Goal: Task Accomplishment & Management: Complete application form

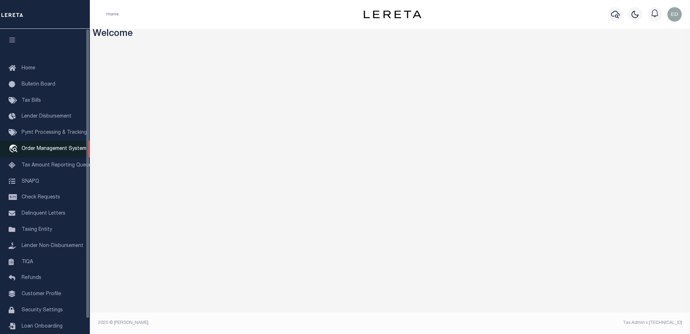
click at [45, 151] on span "Order Management System" at bounding box center [54, 148] width 65 height 5
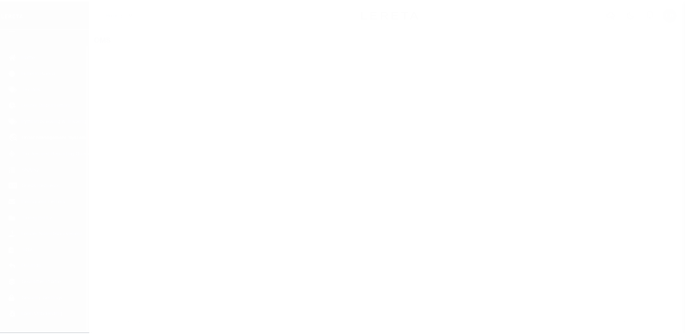
scroll to position [16, 0]
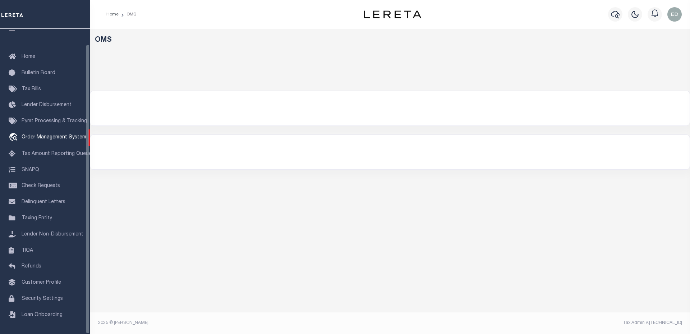
select select "200"
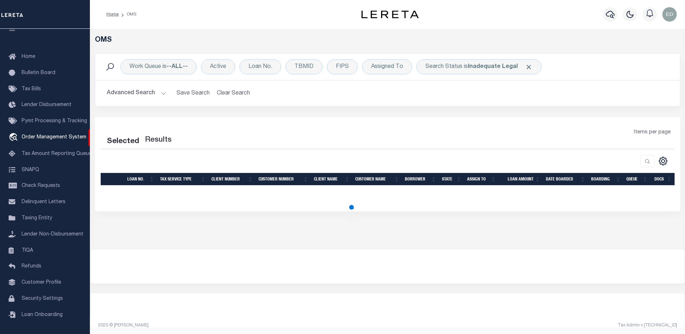
select select "200"
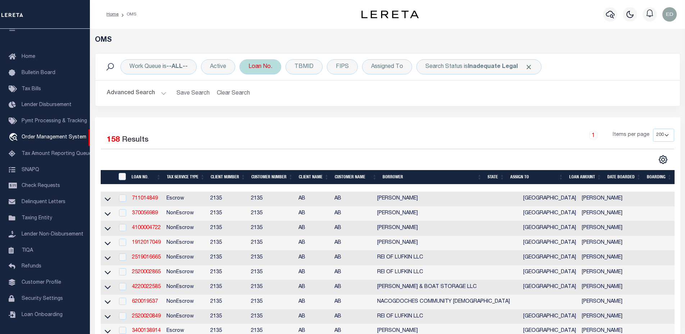
click at [257, 69] on div "Loan No." at bounding box center [261, 66] width 42 height 15
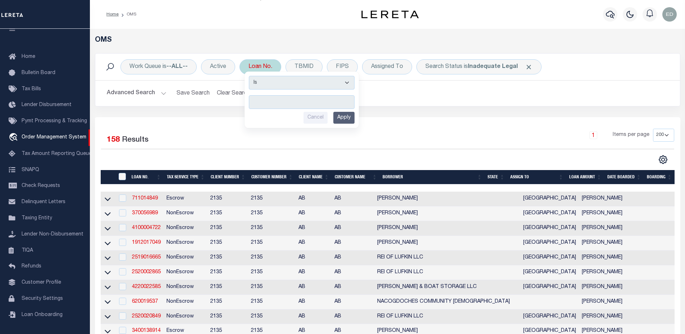
click at [274, 79] on select "Is Contains" at bounding box center [302, 83] width 106 height 14
select select "c"
click at [250, 76] on select "Is Contains" at bounding box center [302, 83] width 106 height 14
click at [268, 102] on input "text" at bounding box center [302, 102] width 106 height 14
type input "ERR-XY"
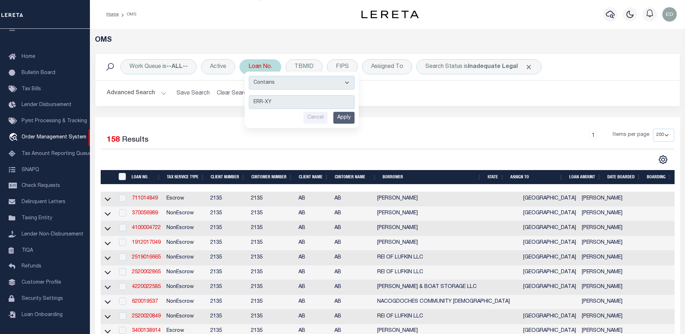
click at [350, 122] on input "Apply" at bounding box center [343, 118] width 21 height 12
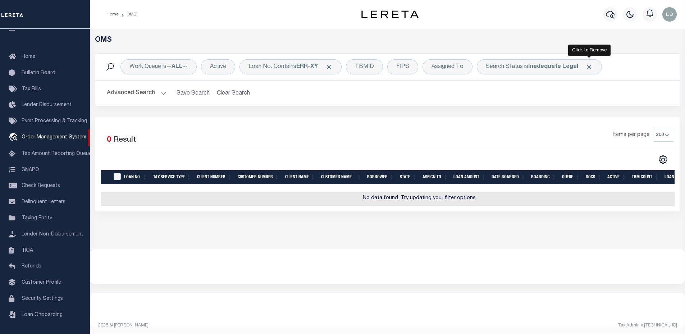
click at [586, 68] on span "Click to Remove" at bounding box center [589, 67] width 8 height 8
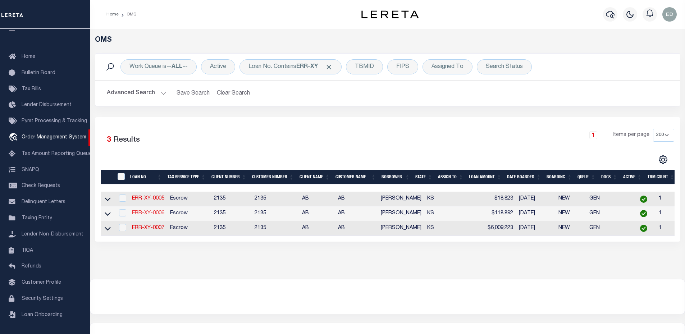
click at [149, 214] on link "ERR-XY-0006" at bounding box center [148, 213] width 32 height 5
checkbox input "true"
type input "ERR-XY-0006"
type input "[PERSON_NAME]"
select select
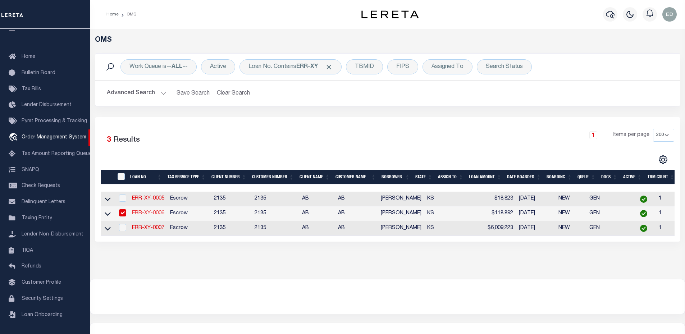
select select
type input "[DATE]"
select select "20"
select select "Escrow"
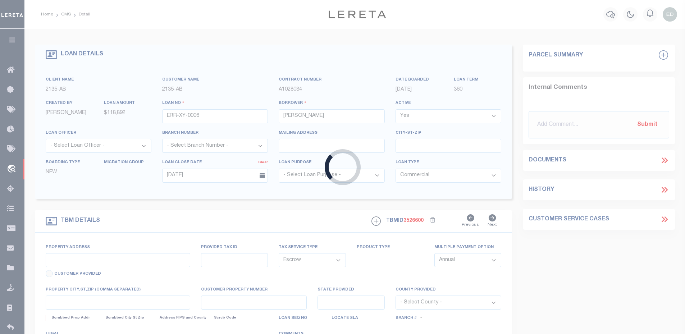
type input "[STREET_ADDRESS]"
type input "WICHITA KS 67226-2244"
type input "KS"
select select "2"
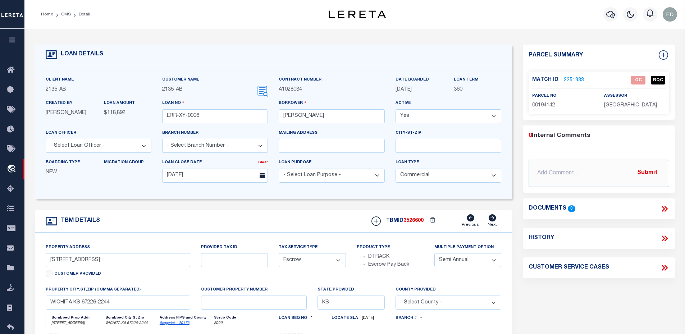
scroll to position [72, 0]
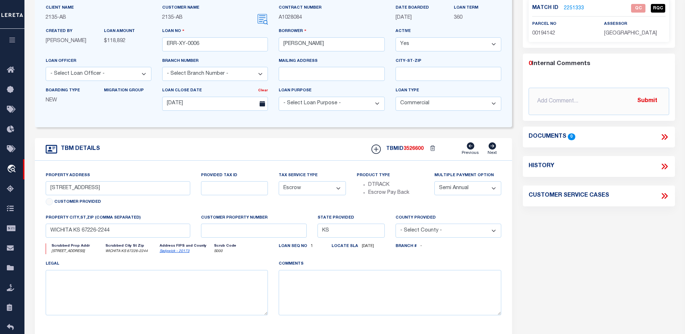
click at [129, 182] on div "Property Address [STREET_ADDRESS] Customer Provided" at bounding box center [118, 190] width 145 height 37
click at [128, 187] on input "[STREET_ADDRESS]" at bounding box center [118, 188] width 145 height 14
click at [184, 138] on form "LOAN DETAILS Client Name 2135 - AB Customer Name" at bounding box center [274, 169] width 478 height 393
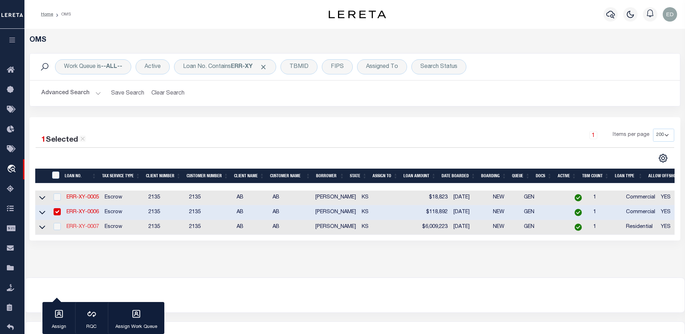
click at [82, 229] on link "ERR-XY-0007" at bounding box center [83, 226] width 32 height 5
type input "ERR-XY-0007"
select select "10"
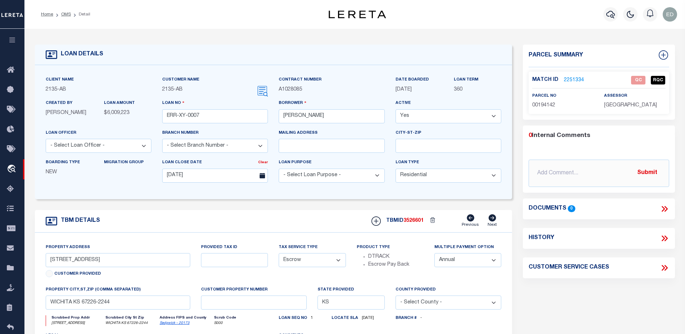
scroll to position [36, 0]
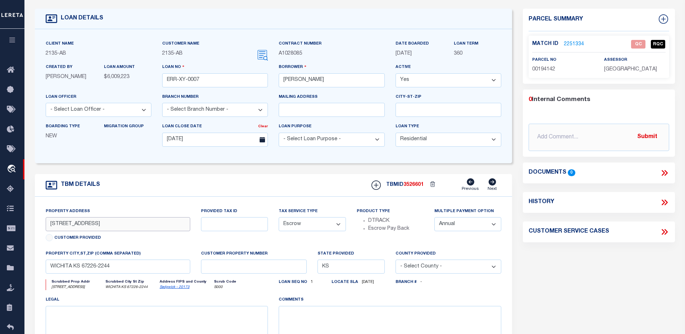
click at [117, 230] on input "[STREET_ADDRESS]" at bounding box center [118, 224] width 145 height 14
click at [116, 230] on input "[STREET_ADDRESS]" at bounding box center [118, 224] width 145 height 14
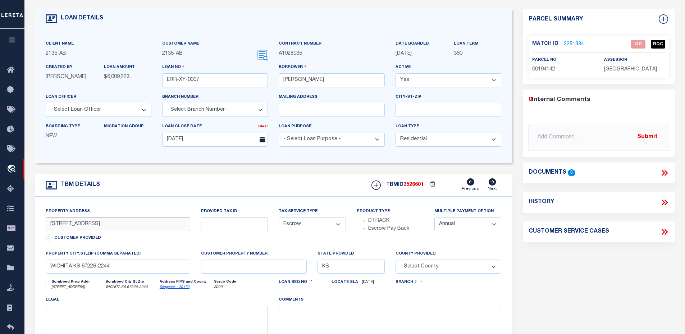
click at [116, 230] on input "[STREET_ADDRESS]" at bounding box center [118, 224] width 145 height 14
click at [117, 224] on input "[STREET_ADDRESS]" at bounding box center [118, 224] width 145 height 14
drag, startPoint x: 117, startPoint y: 224, endPoint x: 48, endPoint y: 224, distance: 68.3
click at [48, 224] on input "[STREET_ADDRESS]" at bounding box center [118, 224] width 145 height 14
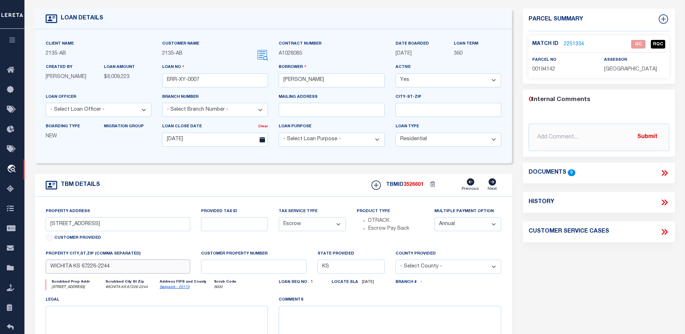
click at [108, 273] on input "WICHITA KS 67226-2244" at bounding box center [118, 267] width 145 height 14
